Goal: Task Accomplishment & Management: Use online tool/utility

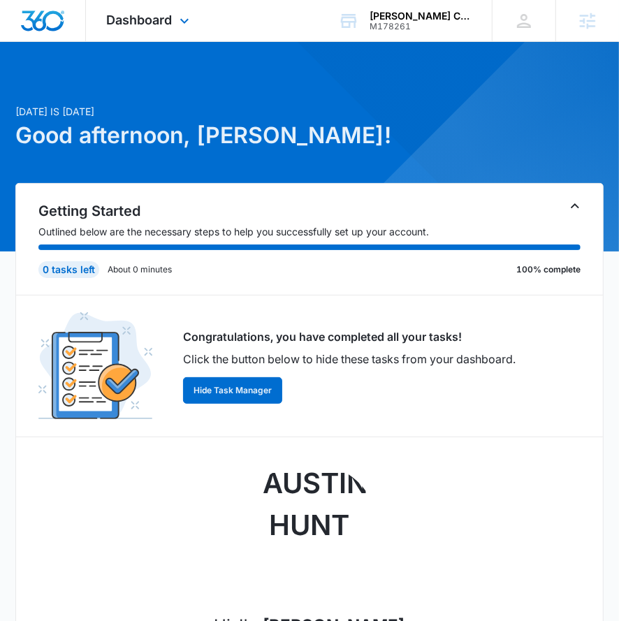
click at [161, 31] on div "Dashboard Apps Reputation Websites Forms CRM Email Social Shop Payments POS Con…" at bounding box center [150, 20] width 128 height 41
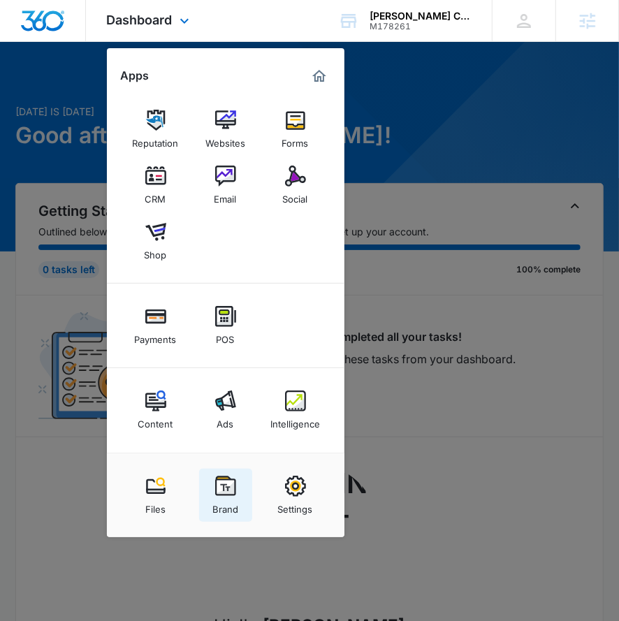
click at [230, 487] on img at bounding box center [225, 486] width 21 height 21
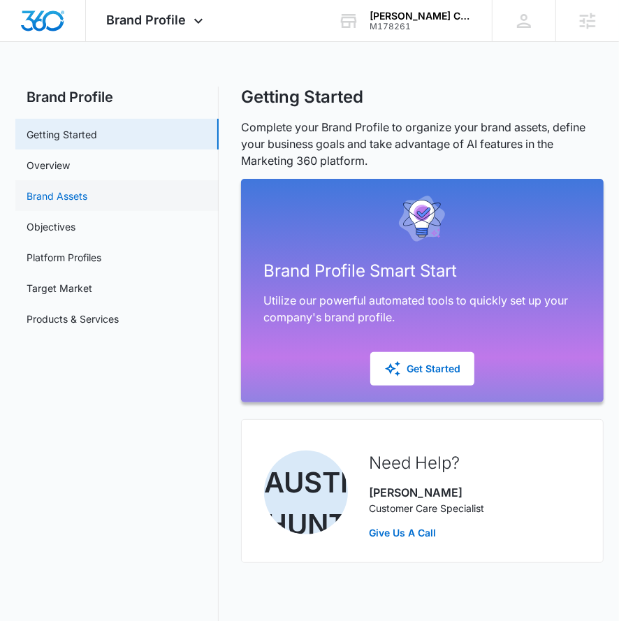
click at [87, 193] on link "Brand Assets" at bounding box center [57, 196] width 61 height 15
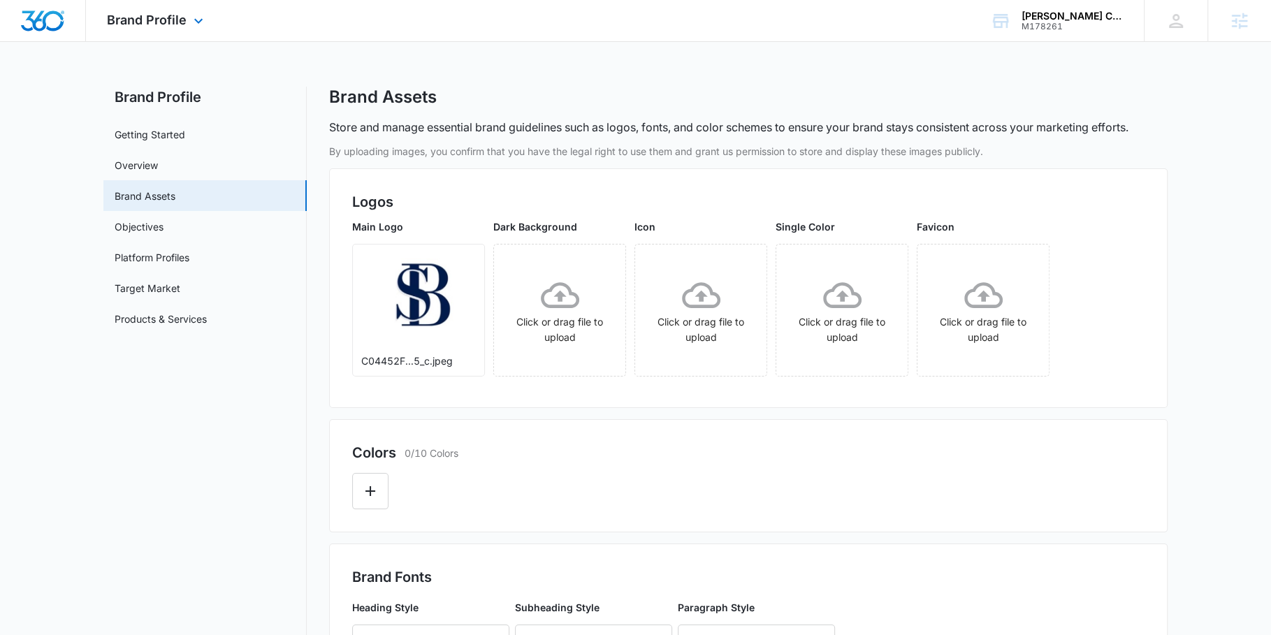
drag, startPoint x: 182, startPoint y: 15, endPoint x: 251, endPoint y: 258, distance: 252.1
click at [182, 17] on span "Brand Profile" at bounding box center [147, 20] width 80 height 15
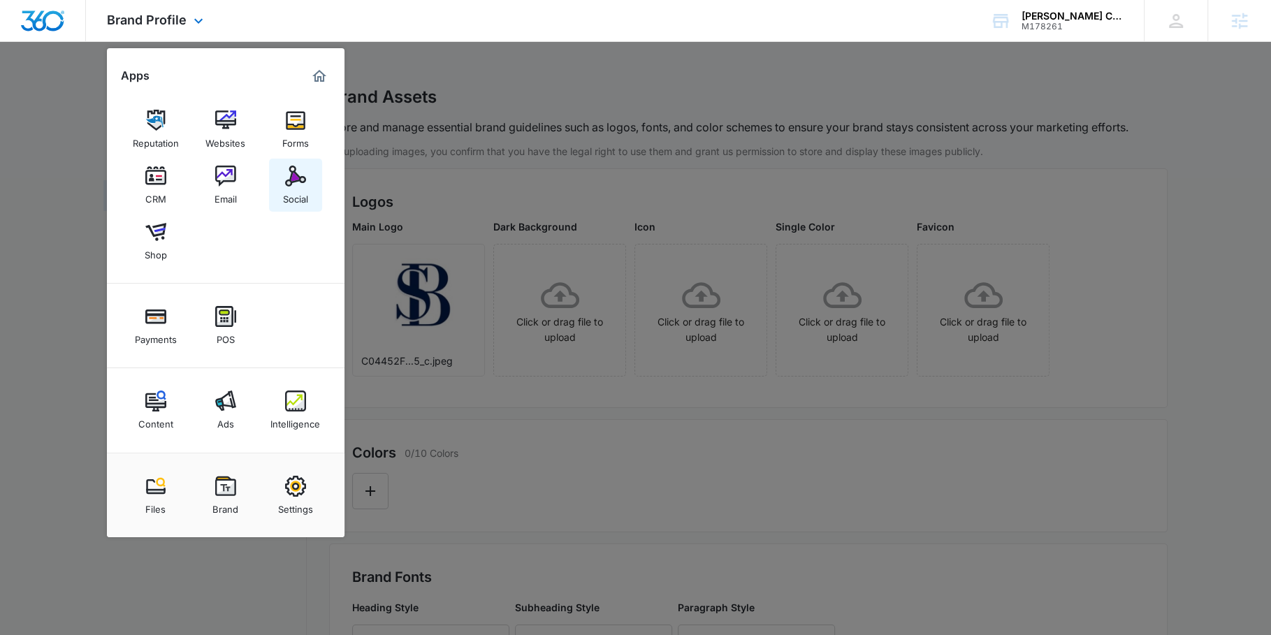
click at [299, 162] on link "Social" at bounding box center [295, 185] width 53 height 53
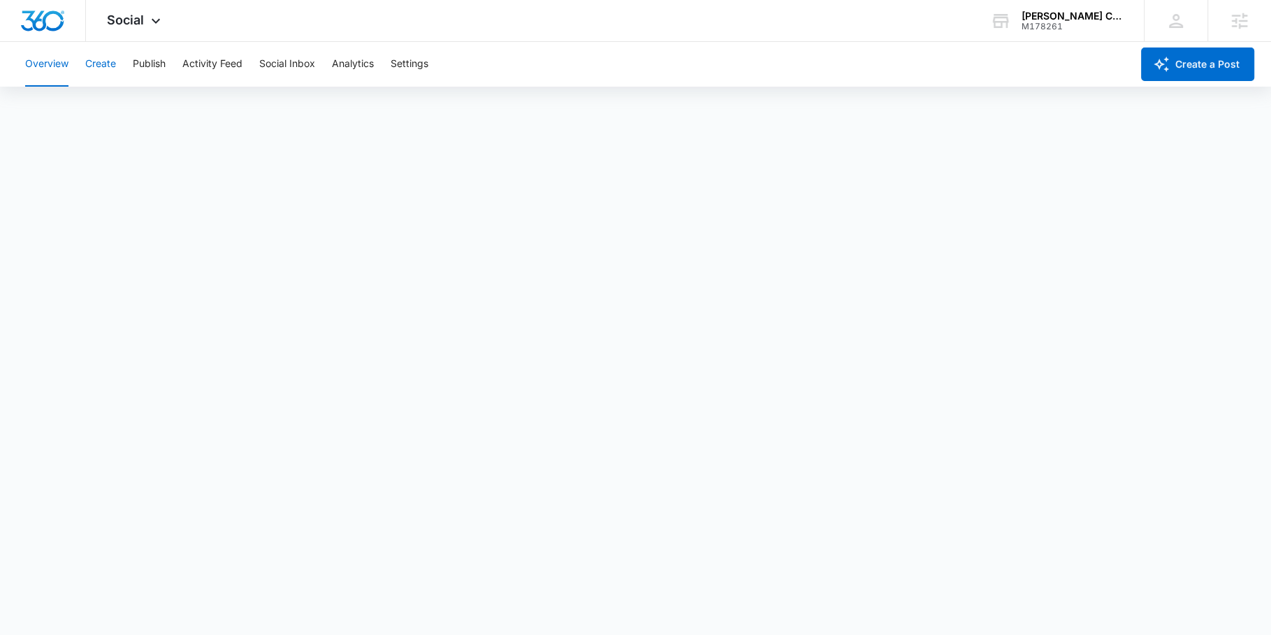
click at [104, 60] on button "Create" at bounding box center [100, 64] width 31 height 45
click at [167, 113] on div "Content Library Approvals Recommendations Auto Import" at bounding box center [635, 106] width 1237 height 39
click at [151, 108] on button "Approvals" at bounding box center [136, 106] width 47 height 39
